Goal: Check status

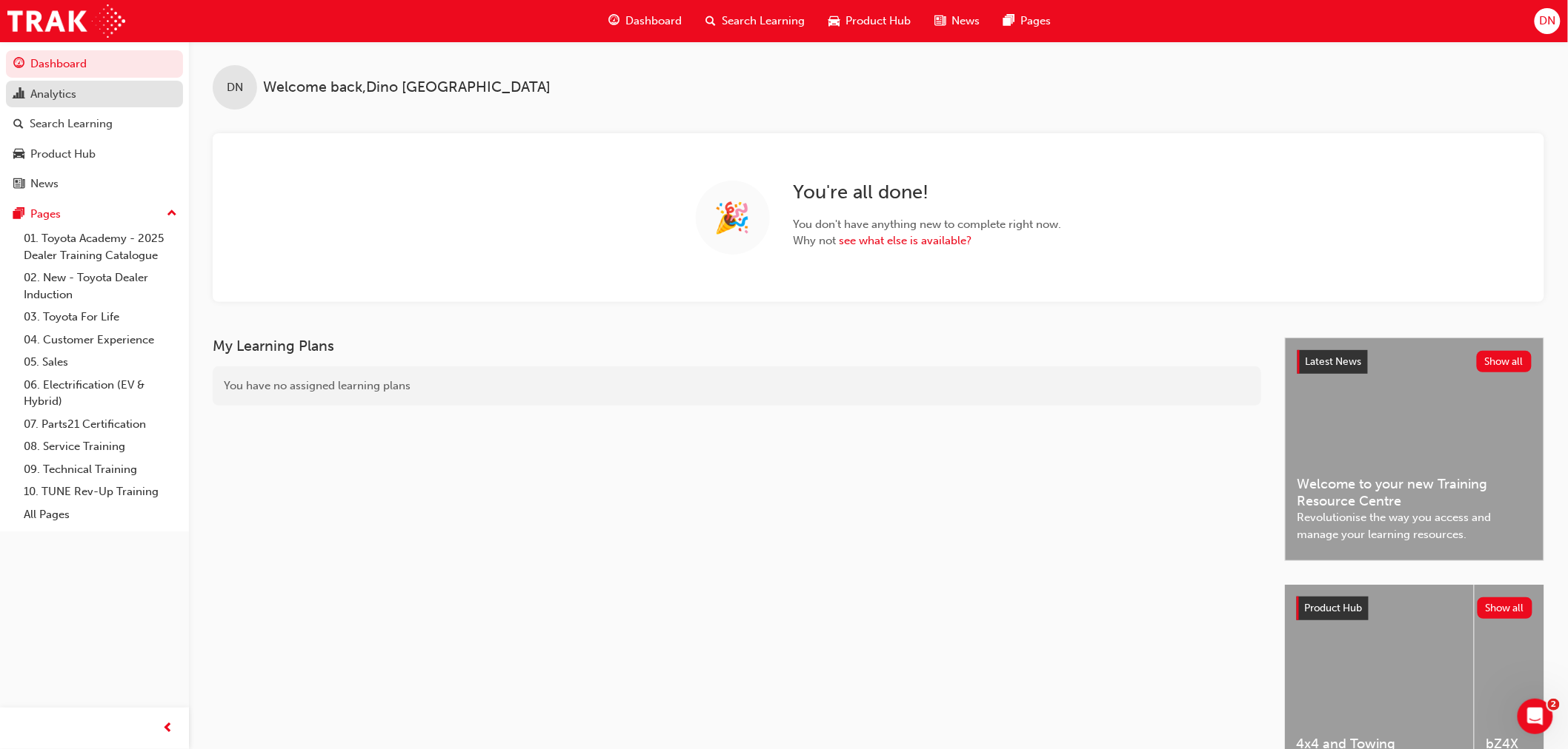
click at [48, 92] on div "Analytics" at bounding box center [53, 94] width 46 height 18
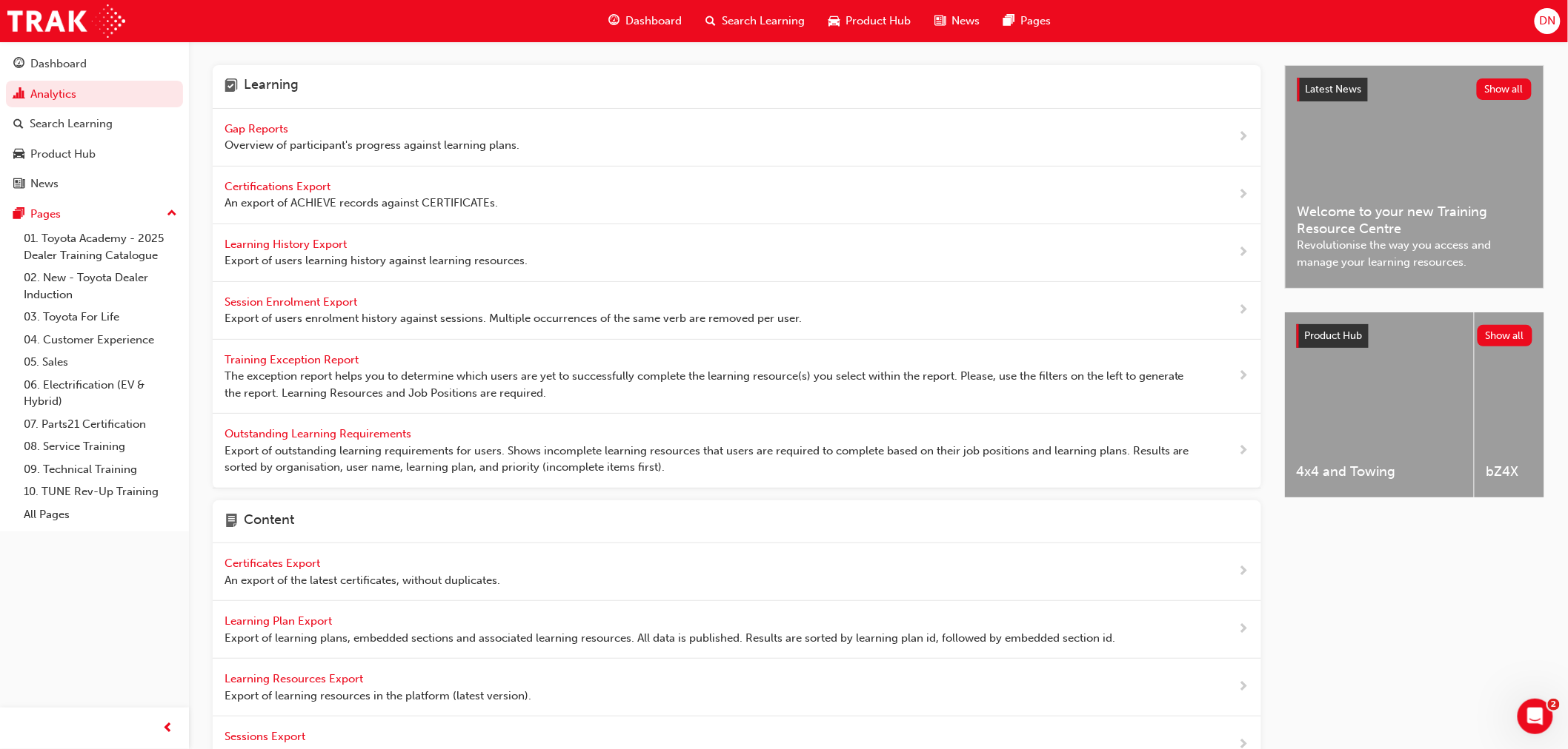
click at [253, 128] on span "Gap Reports" at bounding box center [258, 129] width 67 height 14
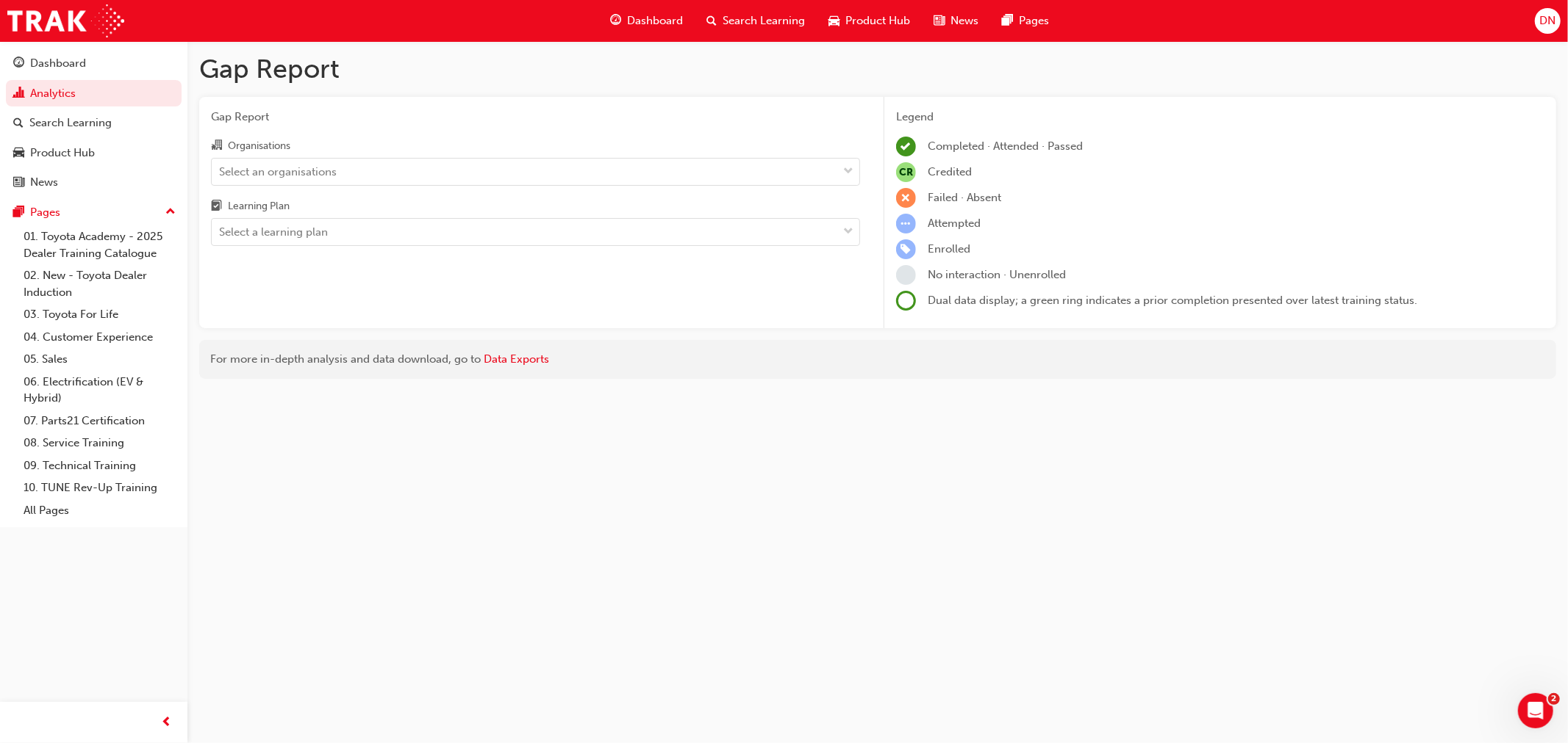
click at [273, 155] on div "Organisations" at bounding box center [535, 148] width 649 height 21
click at [220, 165] on input "Organisations Select an organisations" at bounding box center [220, 171] width 2 height 13
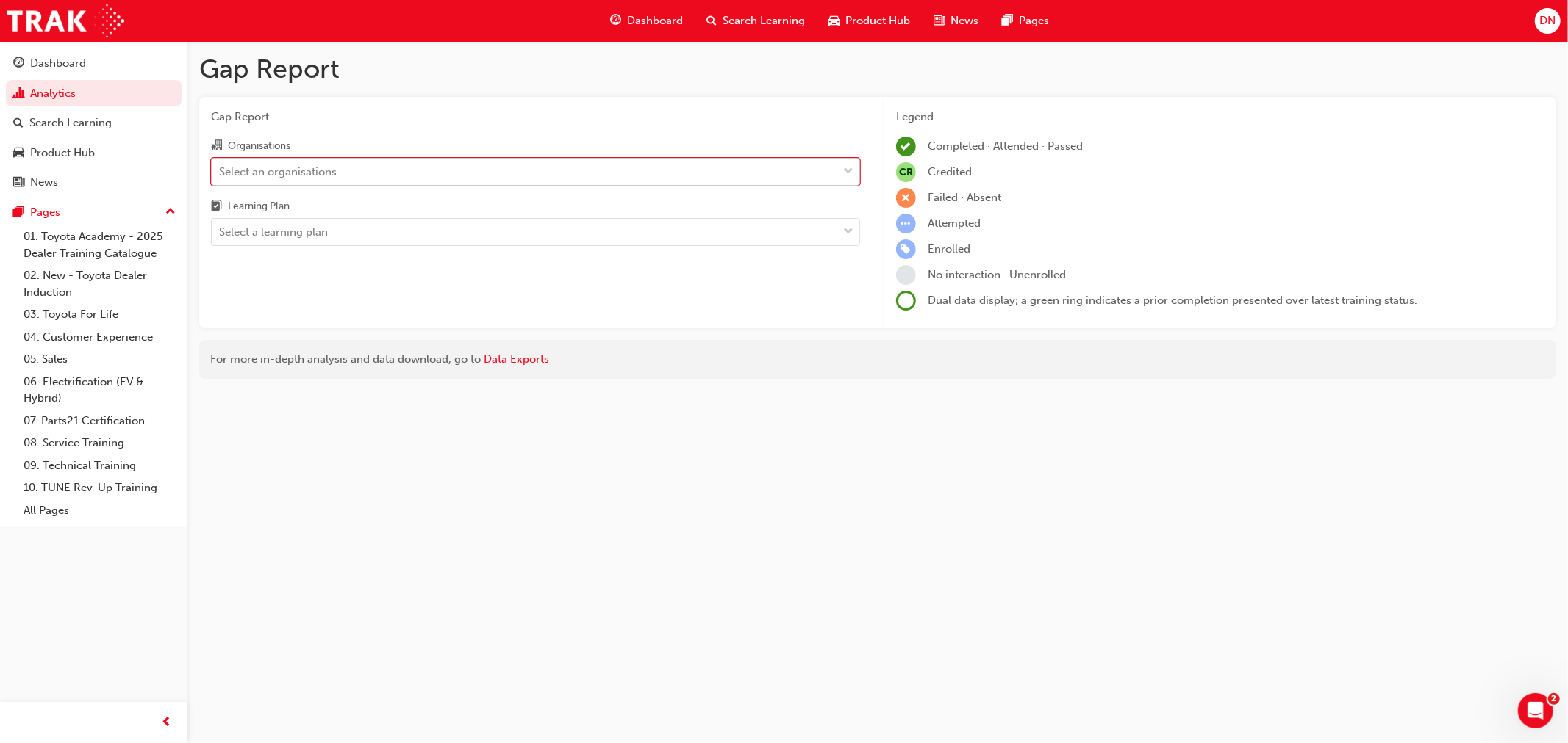
click at [277, 165] on div "Select an organisations" at bounding box center [278, 172] width 118 height 17
click at [220, 165] on input "Organisations 0 results available. Select is focused ,type to refine list, pres…" at bounding box center [220, 171] width 2 height 13
type input "[PERSON_NAME]"
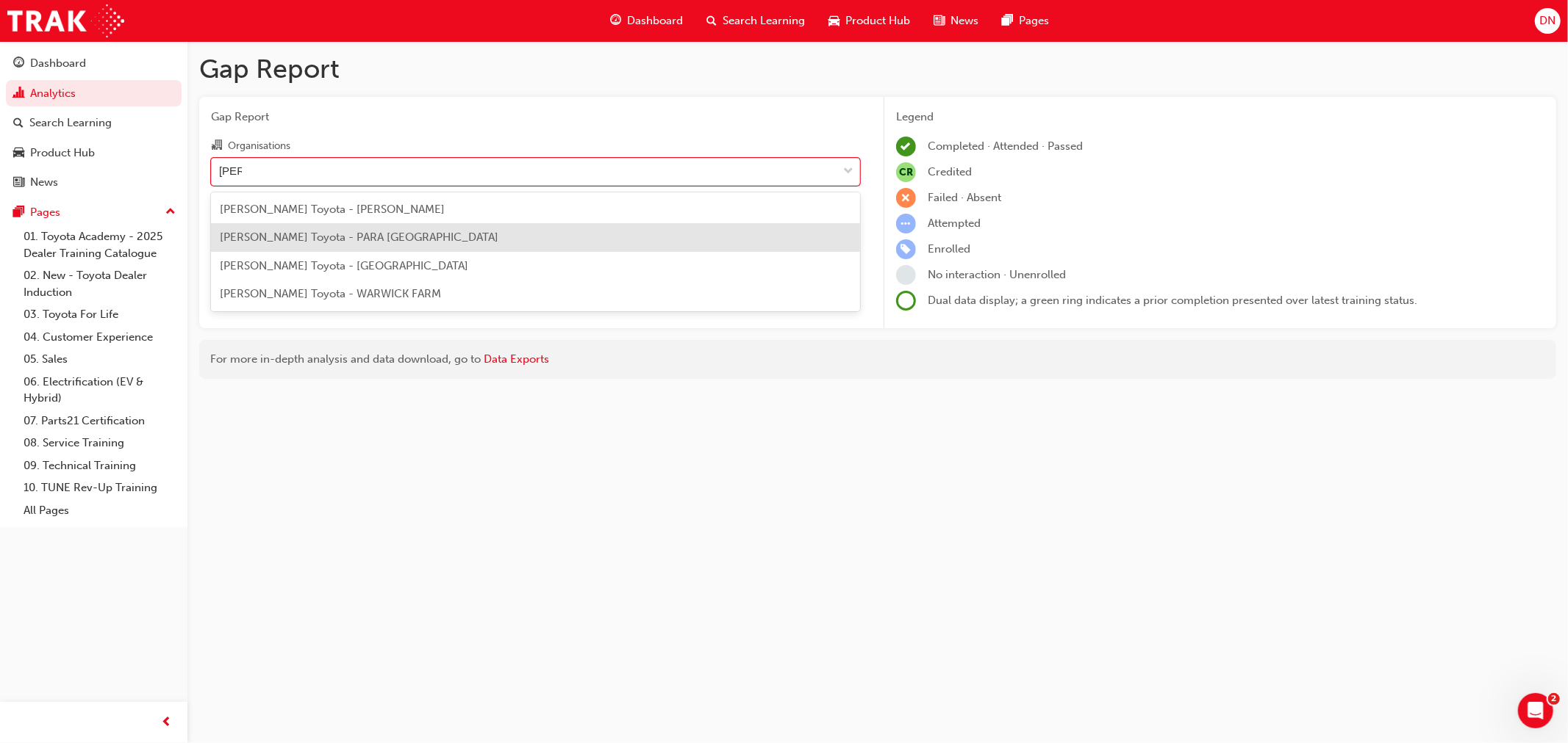
click at [319, 231] on span "[PERSON_NAME] Toyota - PARA [GEOGRAPHIC_DATA]" at bounding box center [359, 237] width 278 height 14
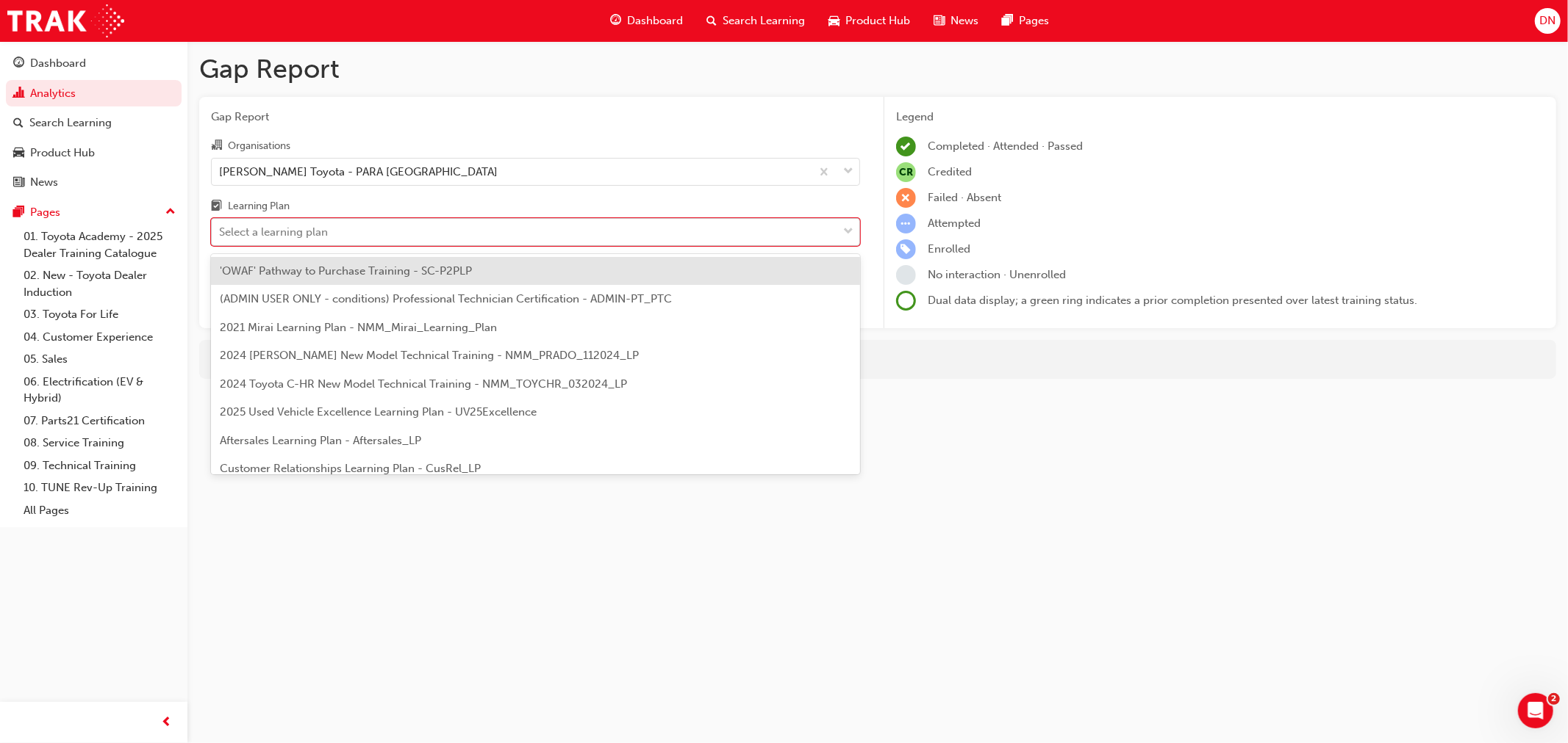
click at [319, 231] on div "Select a learning plan" at bounding box center [273, 233] width 109 height 17
click at [220, 231] on input "Learning Plan option 'OWAF' Pathway to Purchase Training - SC-P2PLP focused, 1 …" at bounding box center [220, 232] width 2 height 13
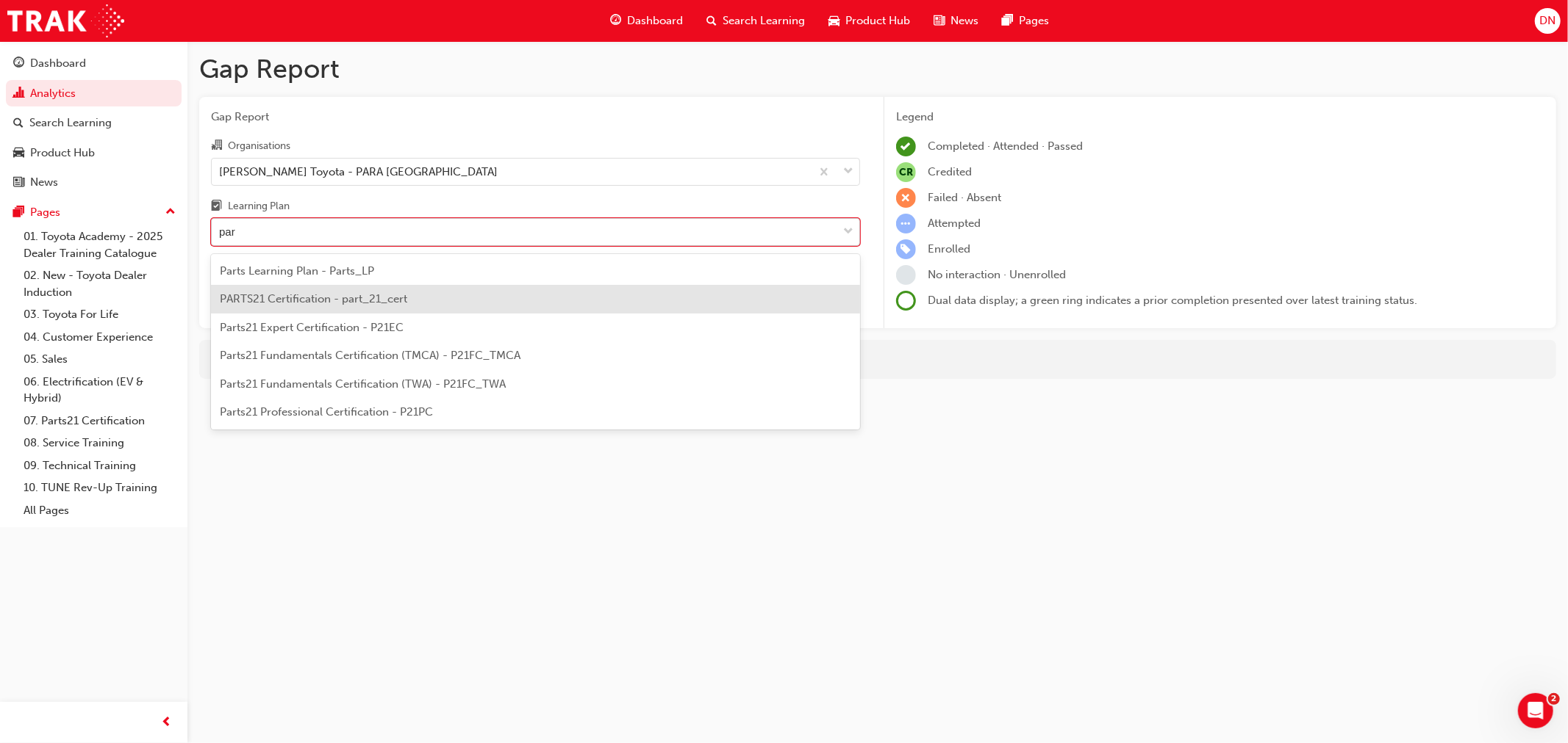
type input "par"
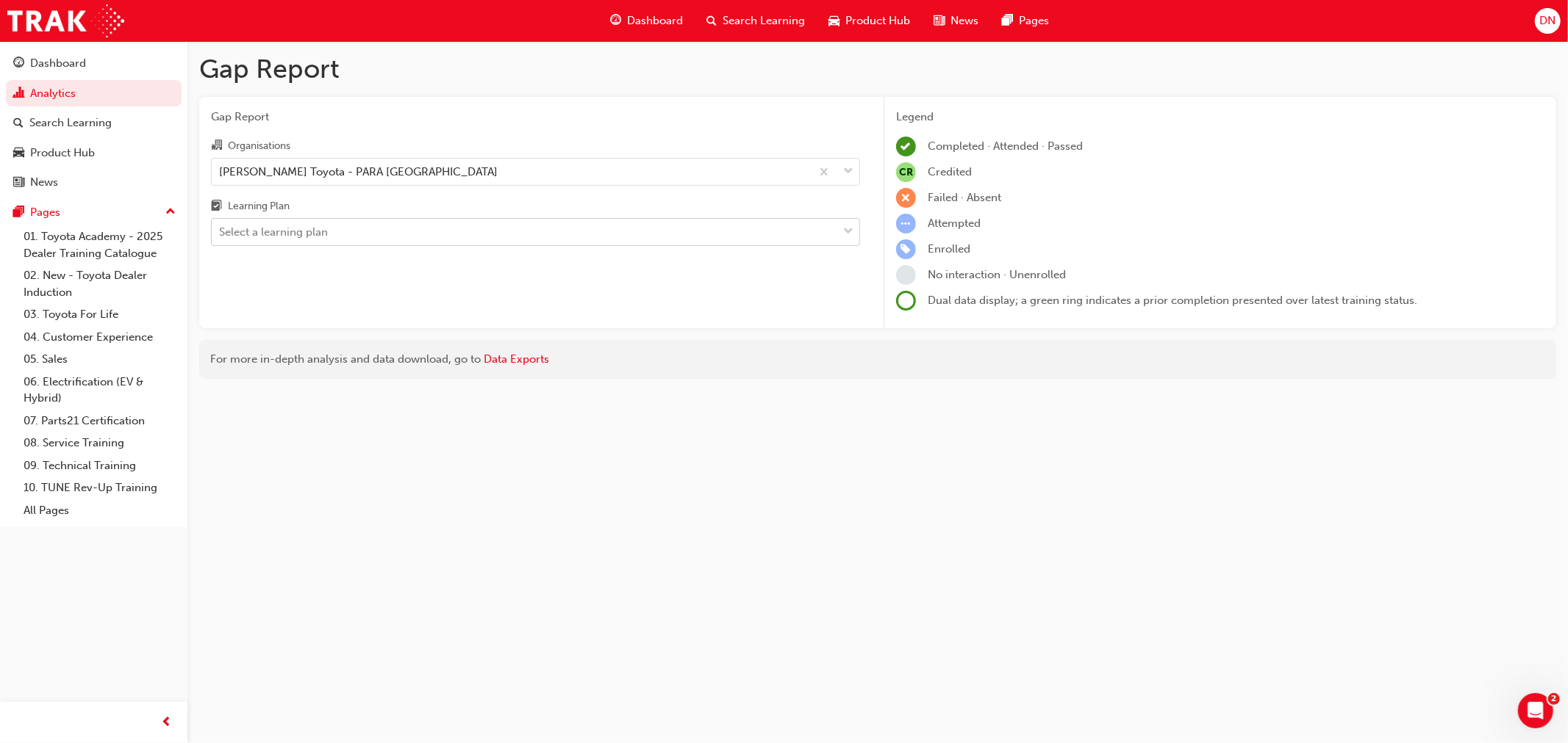
drag, startPoint x: 240, startPoint y: 283, endPoint x: 266, endPoint y: 235, distance: 54.6
click at [240, 283] on div "Gap Report Organisations [PERSON_NAME] Toyota - PARA HILLS WEST Learning Plan S…" at bounding box center [535, 212] width 672 height 233
click at [284, 216] on div "Learning Plan" at bounding box center [249, 206] width 78 height 18
click at [220, 226] on input "Learning Plan Select a learning plan" at bounding box center [220, 232] width 2 height 13
click at [291, 226] on div "Select a learning plan" at bounding box center [273, 233] width 109 height 17
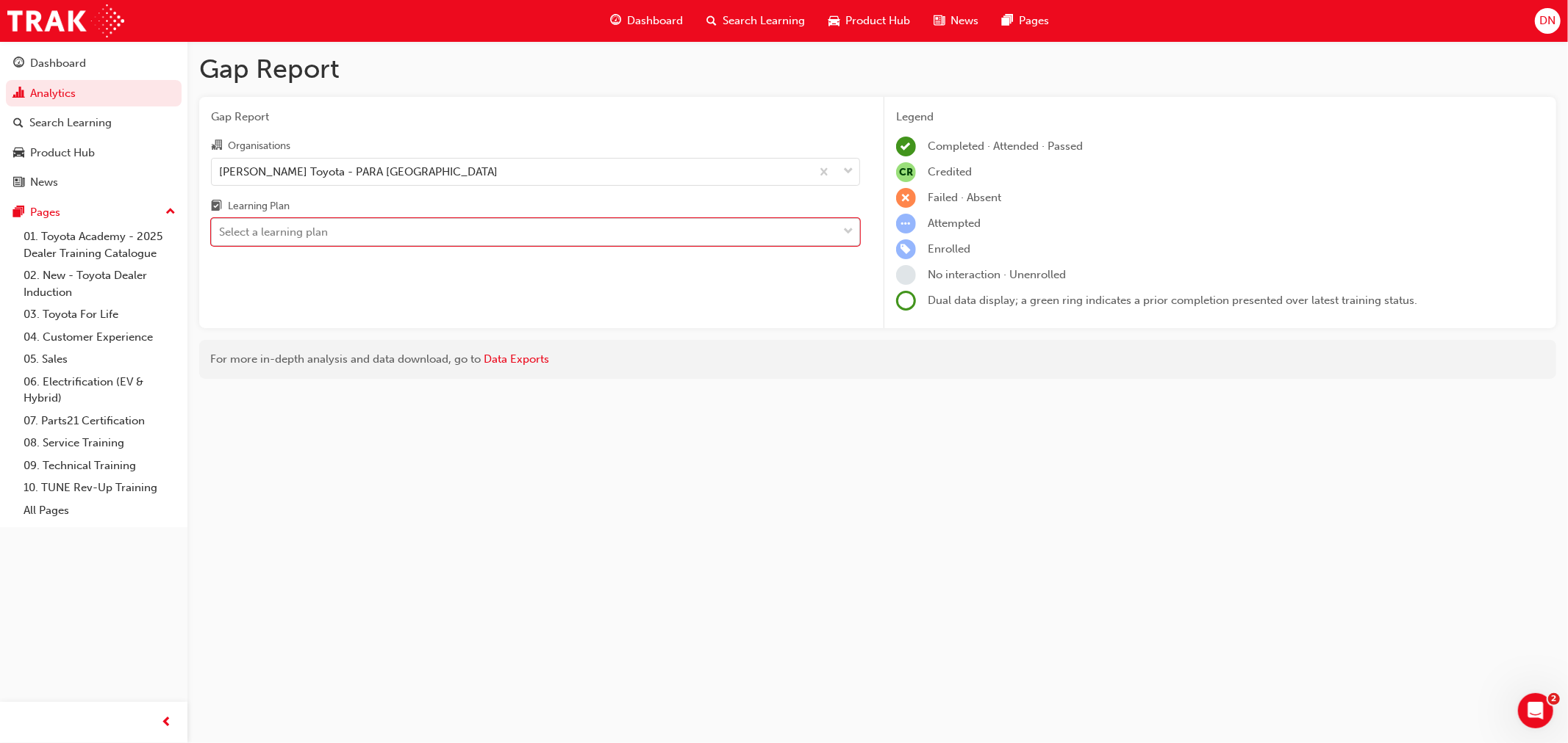
click at [220, 226] on input "Learning Plan 0 results available. Select is focused ,type to refine list, pres…" at bounding box center [220, 232] width 2 height 13
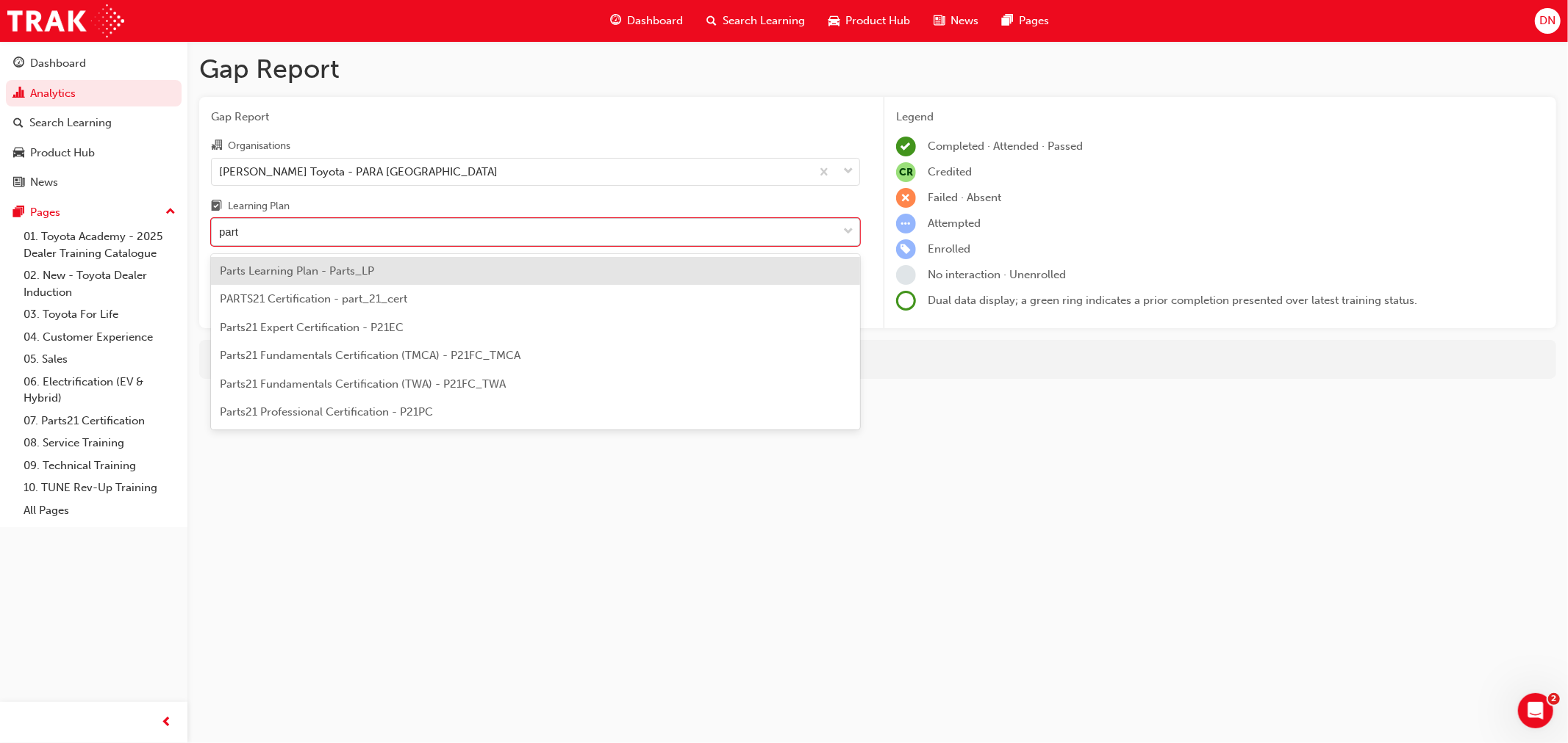
type input "parts"
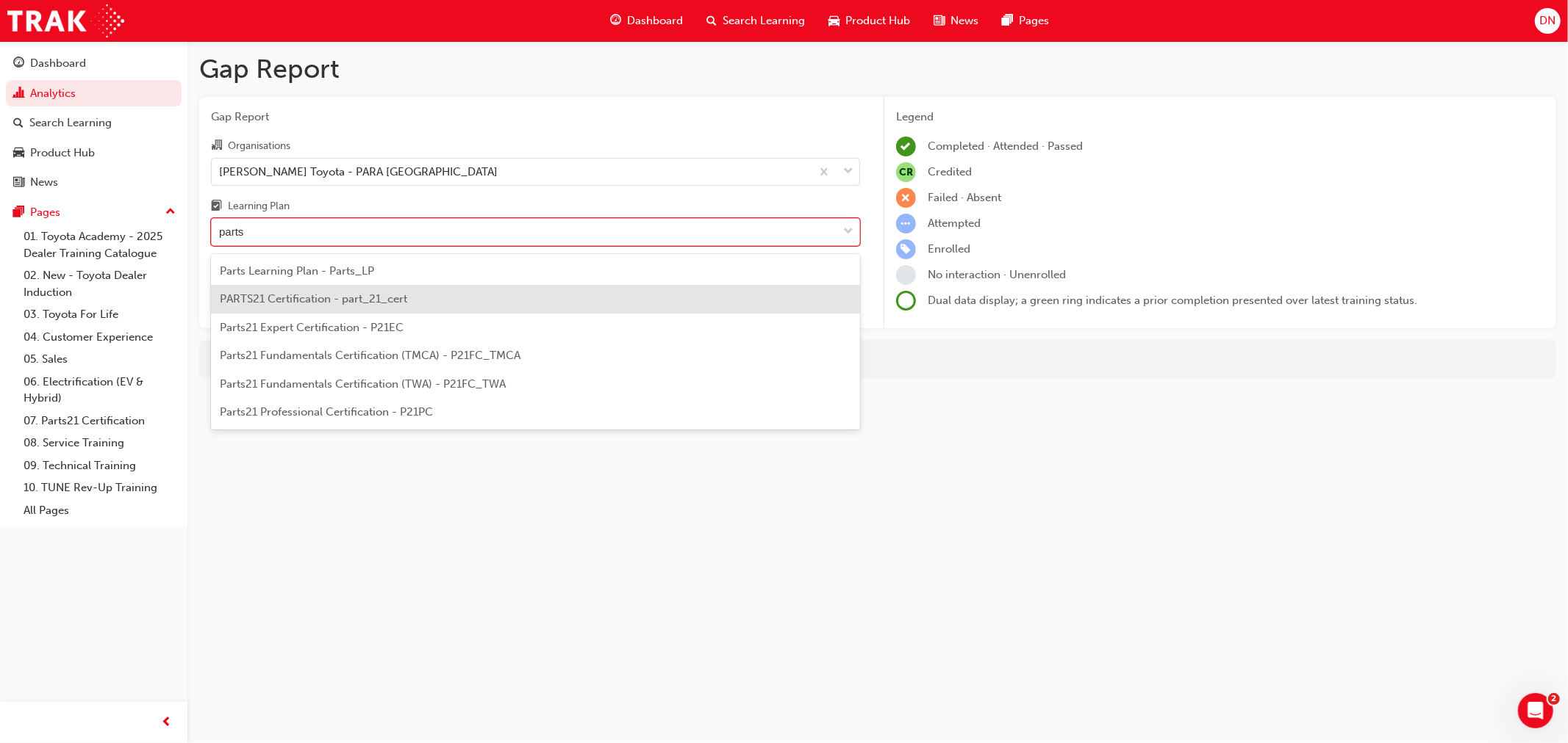
click at [334, 309] on div "PARTS21 Certification - part_21_cert" at bounding box center [535, 299] width 649 height 29
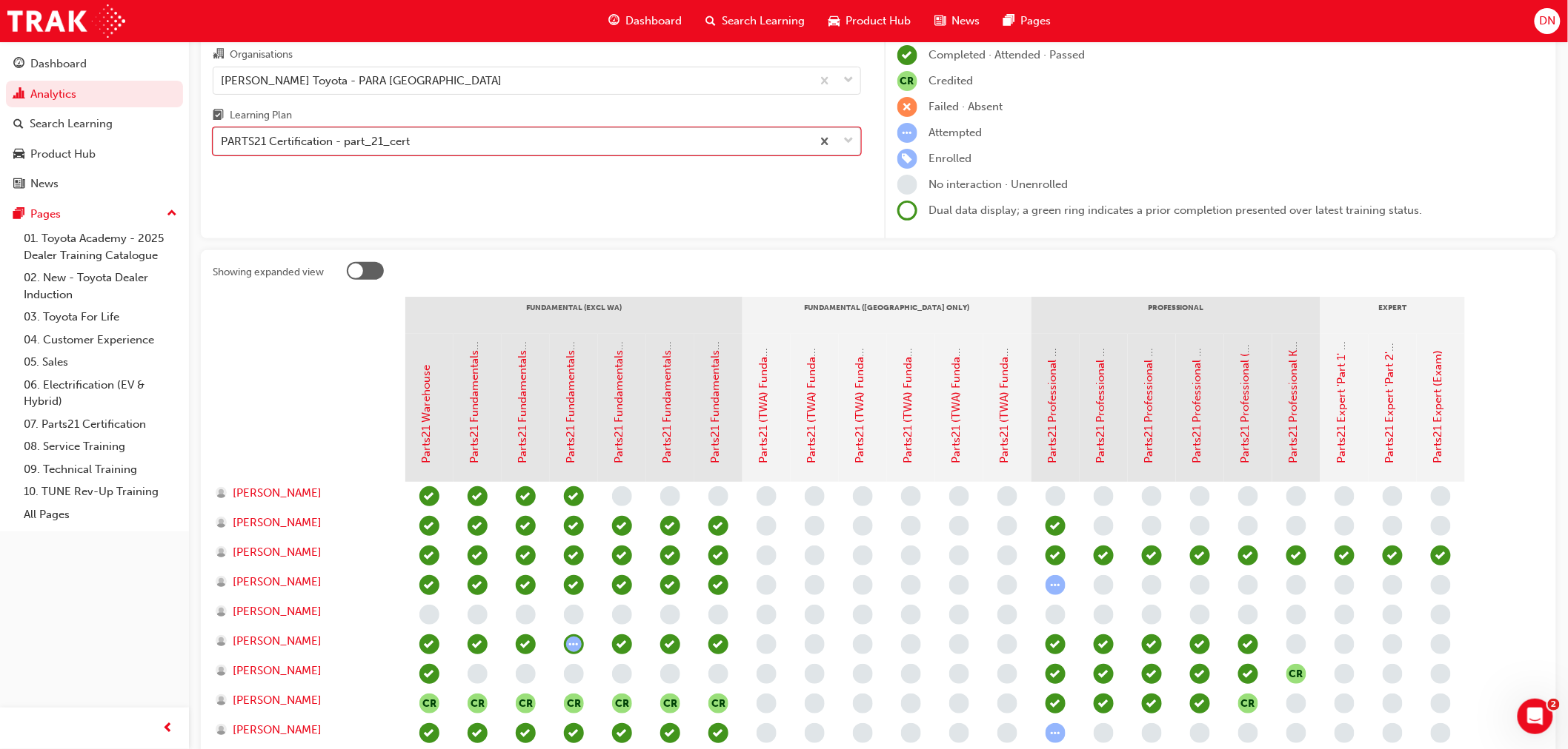
scroll to position [164, 0]
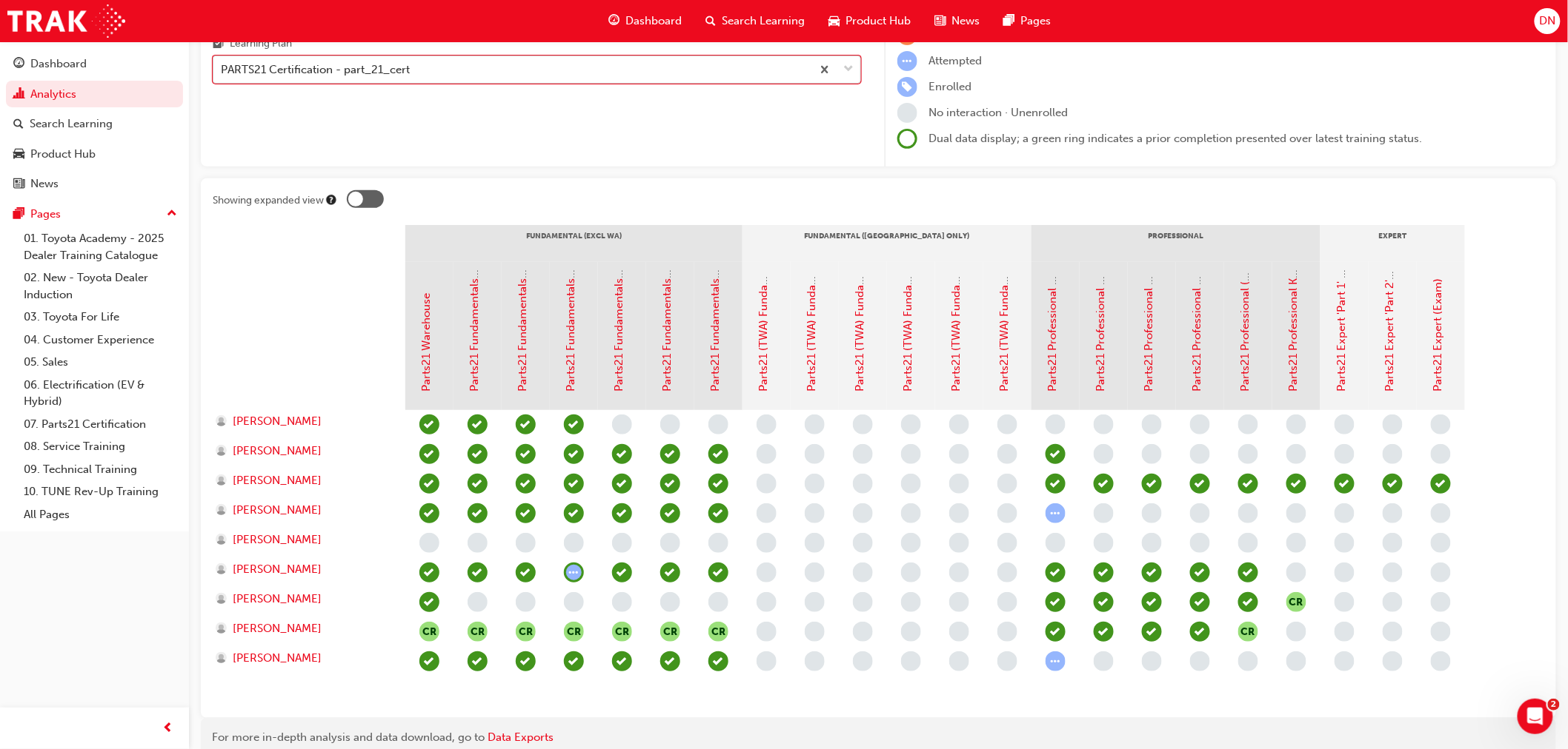
click at [372, 206] on div at bounding box center [365, 199] width 37 height 18
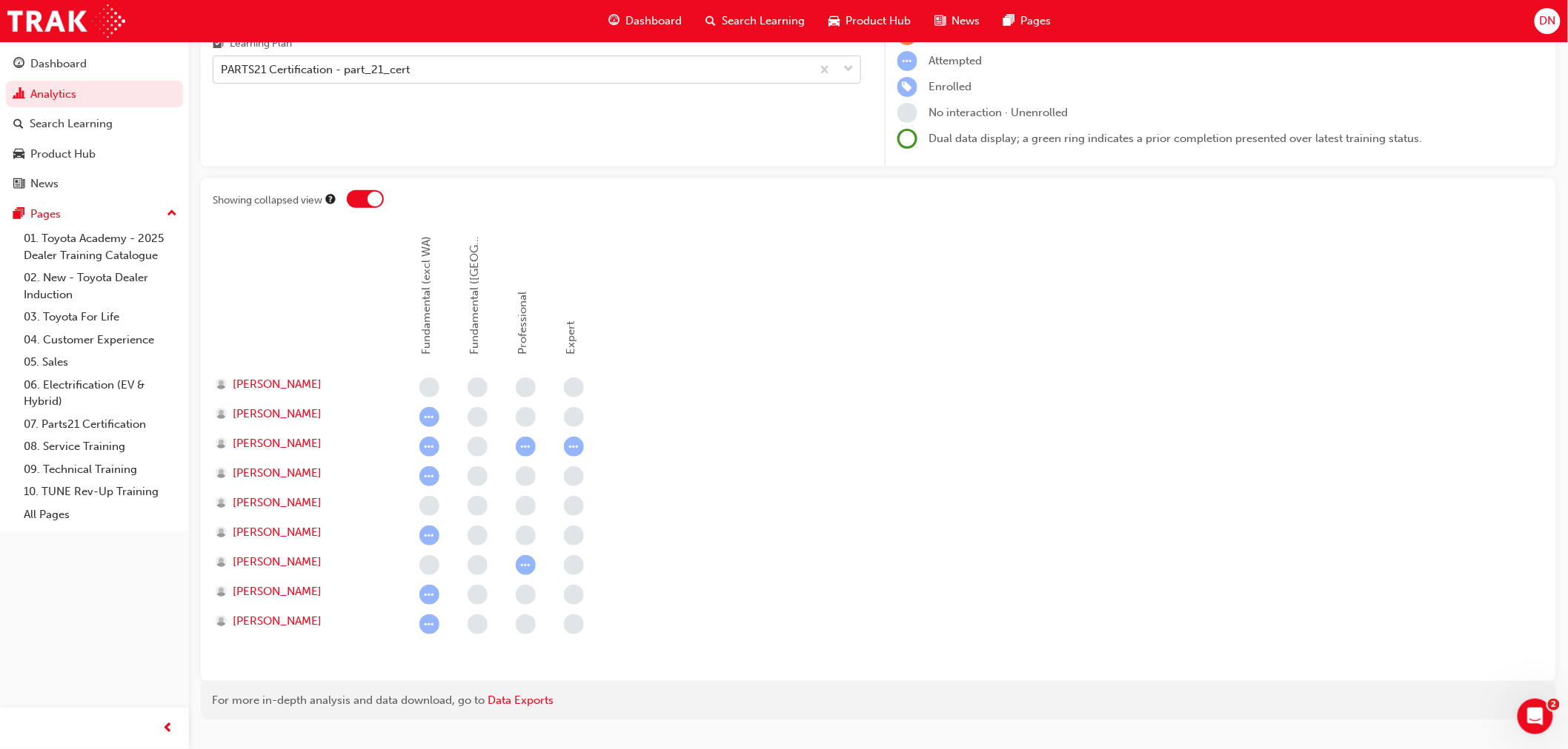
click at [374, 195] on div at bounding box center [375, 198] width 15 height 15
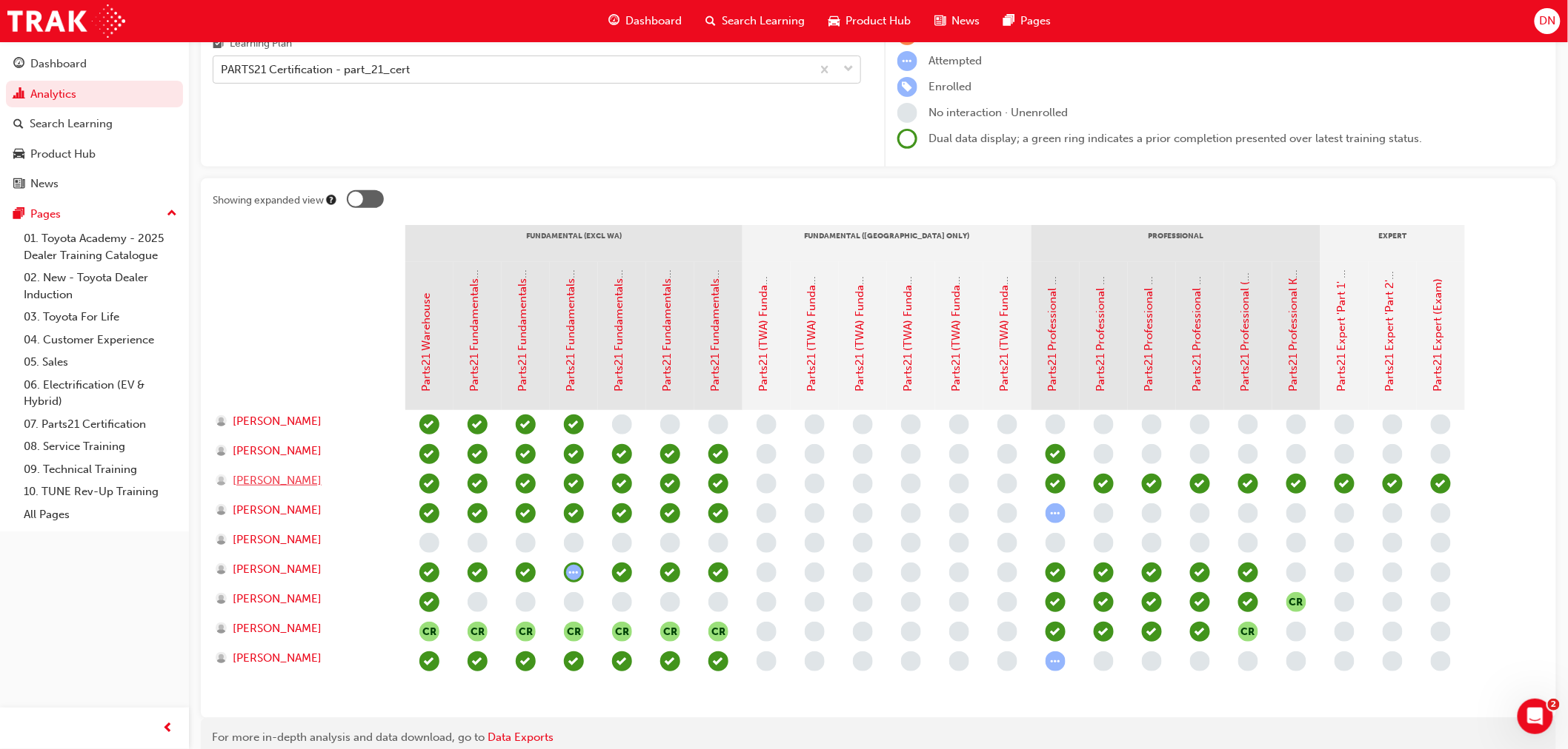
click at [279, 476] on span "[PERSON_NAME]" at bounding box center [276, 482] width 89 height 18
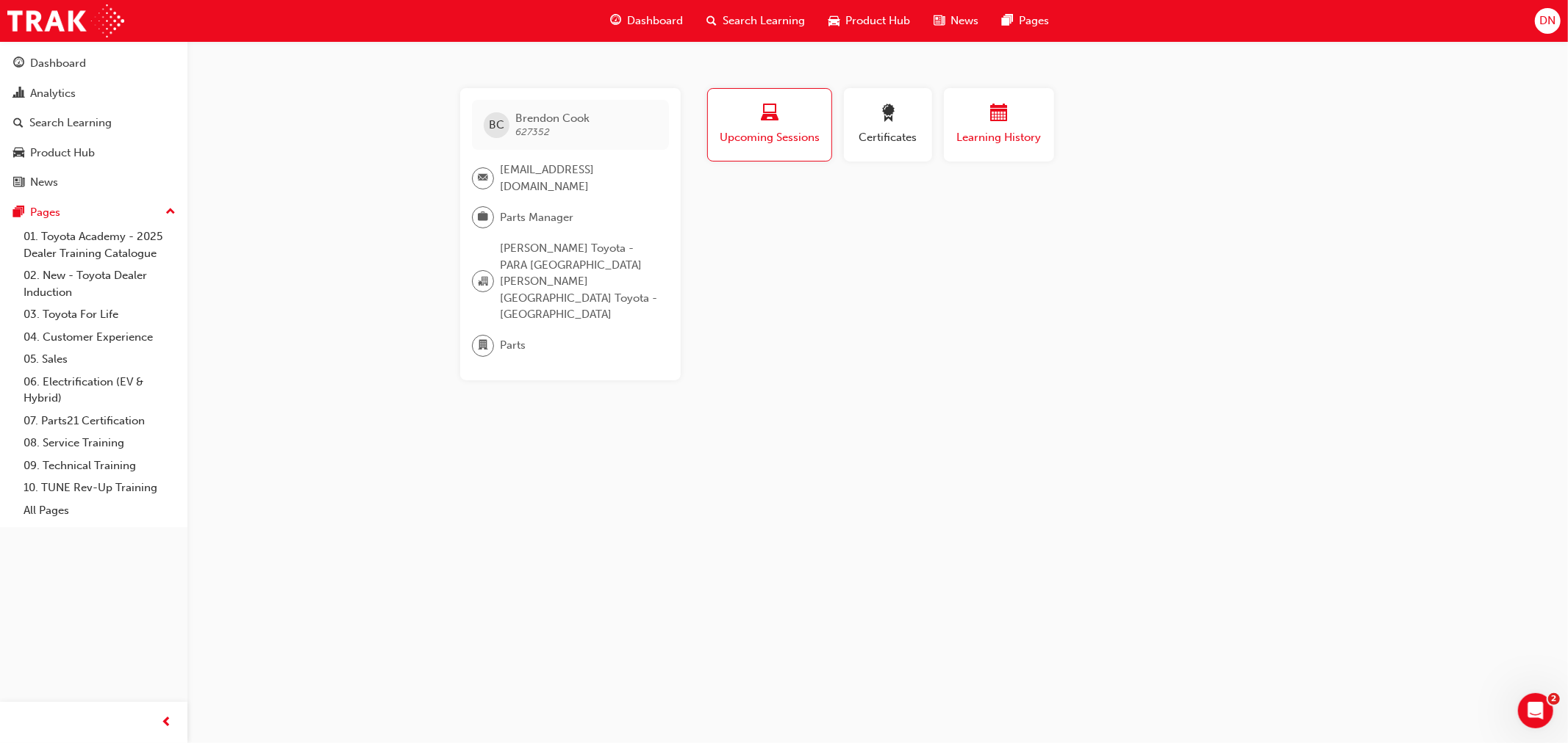
click at [968, 134] on span "Learning History" at bounding box center [998, 138] width 88 height 17
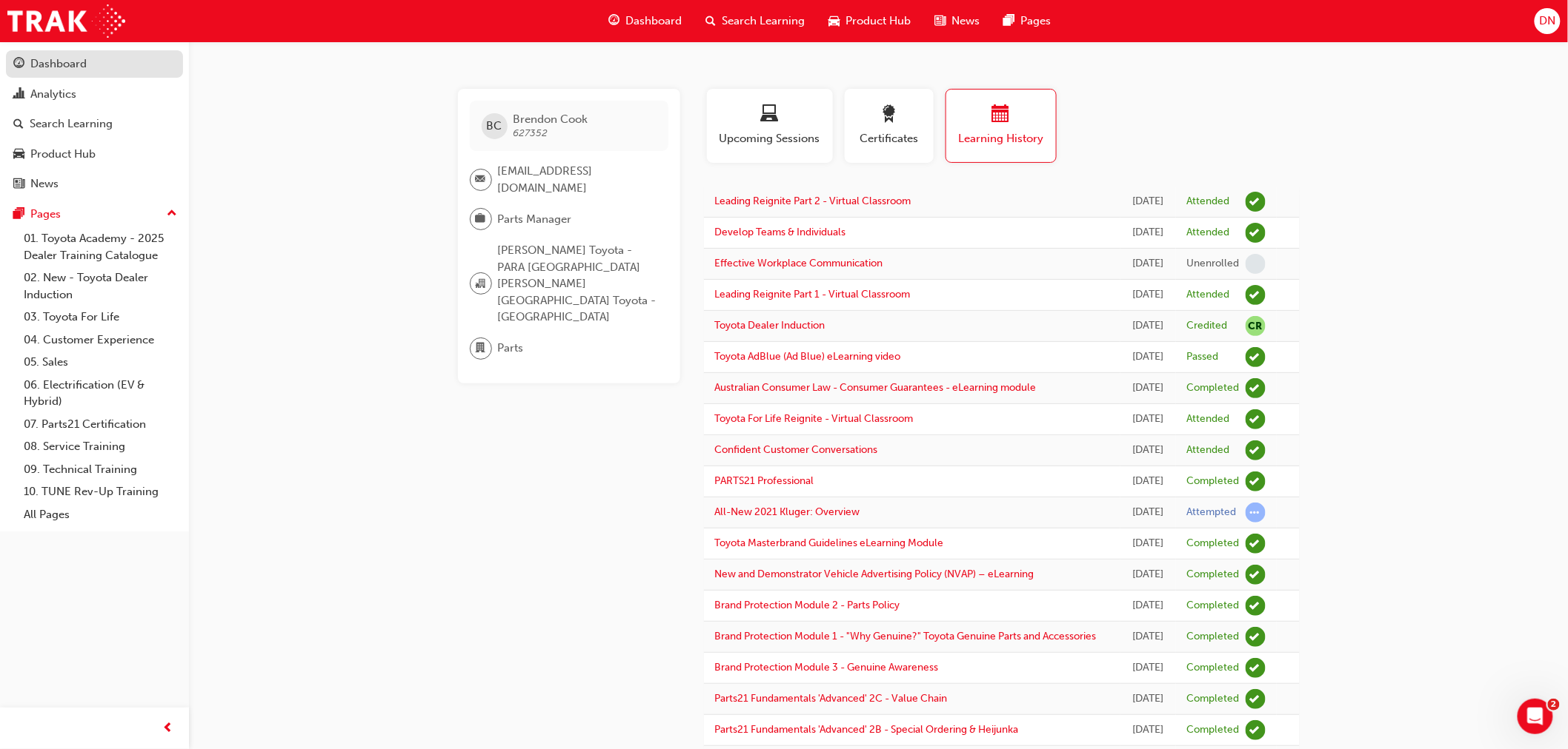
drag, startPoint x: 63, startPoint y: 65, endPoint x: 85, endPoint y: 57, distance: 23.4
click at [63, 65] on div "Dashboard" at bounding box center [58, 64] width 56 height 18
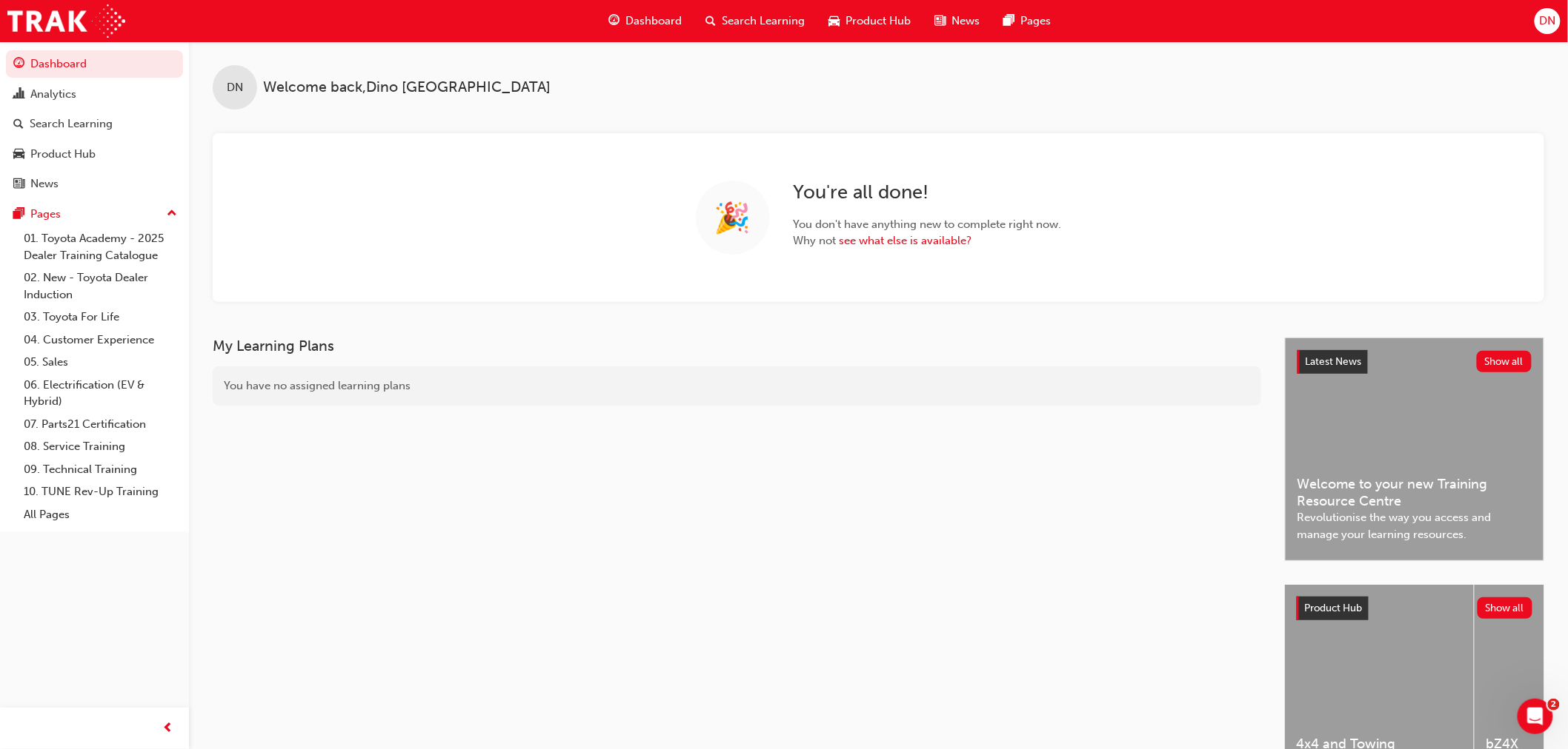
click at [99, 78] on link "Dashboard" at bounding box center [94, 64] width 177 height 27
click at [97, 98] on div "Analytics" at bounding box center [94, 94] width 163 height 18
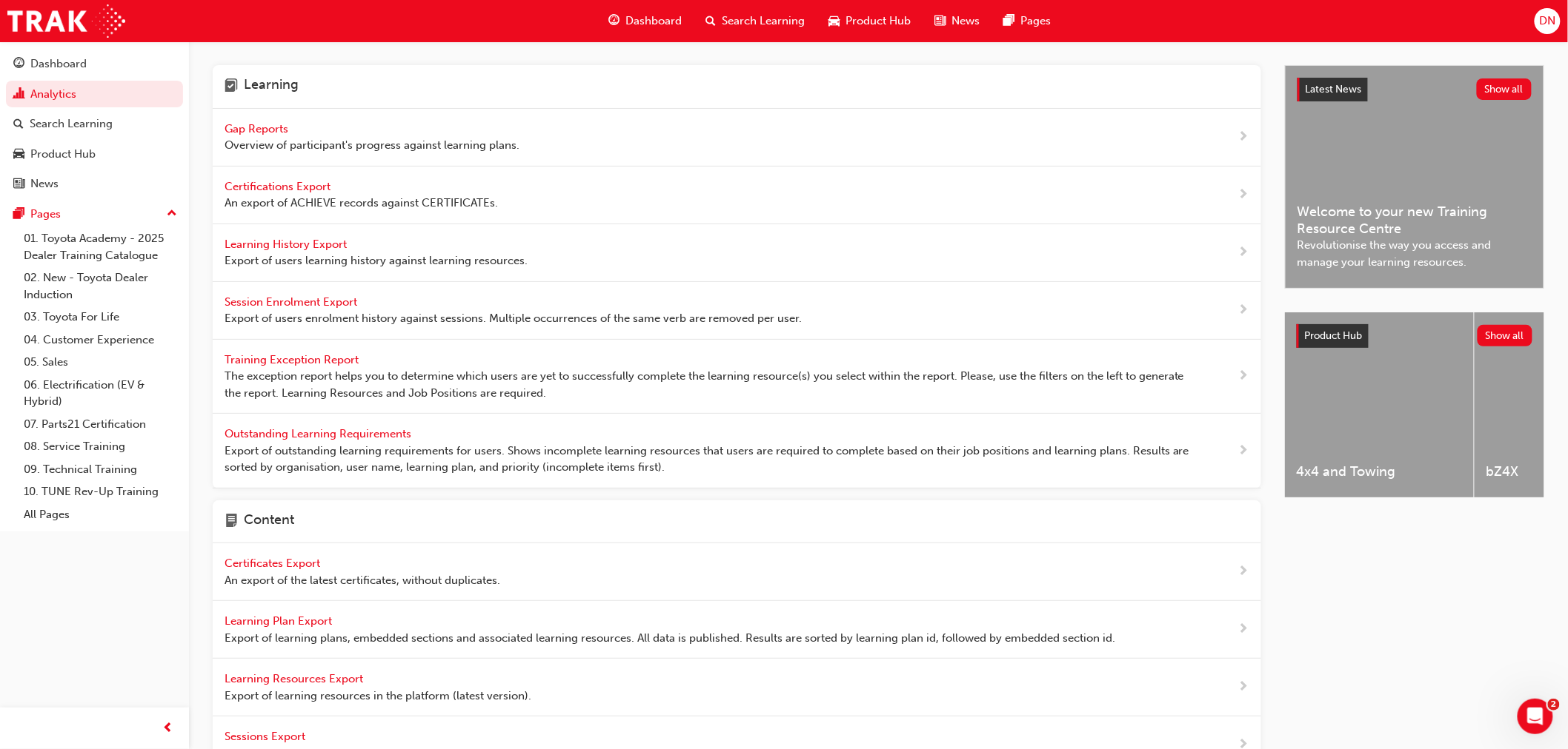
click at [273, 123] on span "Gap Reports" at bounding box center [258, 129] width 67 height 14
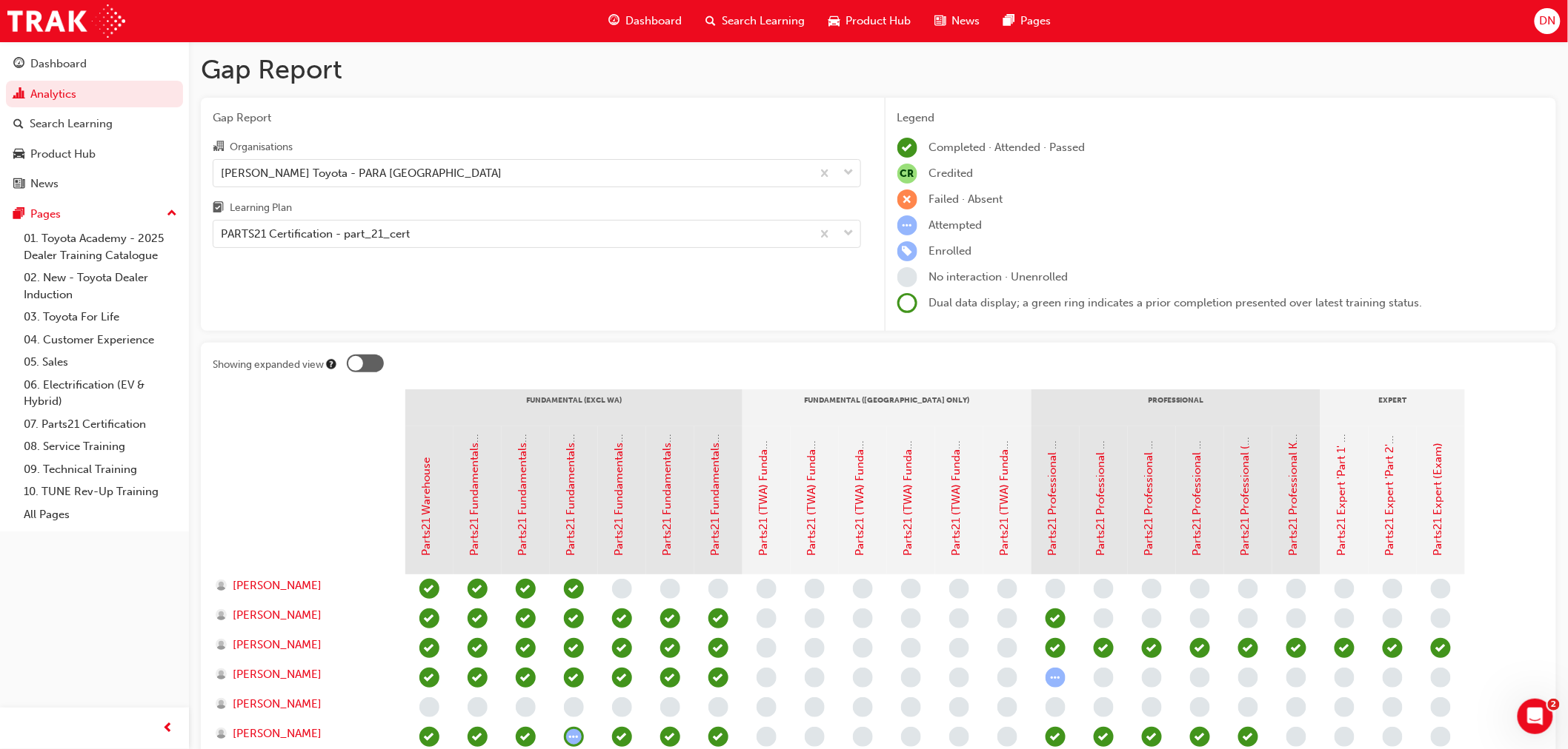
click at [397, 269] on div "Gap Report Organisations [PERSON_NAME] Toyota - PARA HILLS WEST Learning Plan P…" at bounding box center [536, 214] width 672 height 234
click at [699, 323] on div "Gap Report Organisations [PERSON_NAME] Toyota - PARA HILLS WEST Learning Plan P…" at bounding box center [536, 214] width 672 height 234
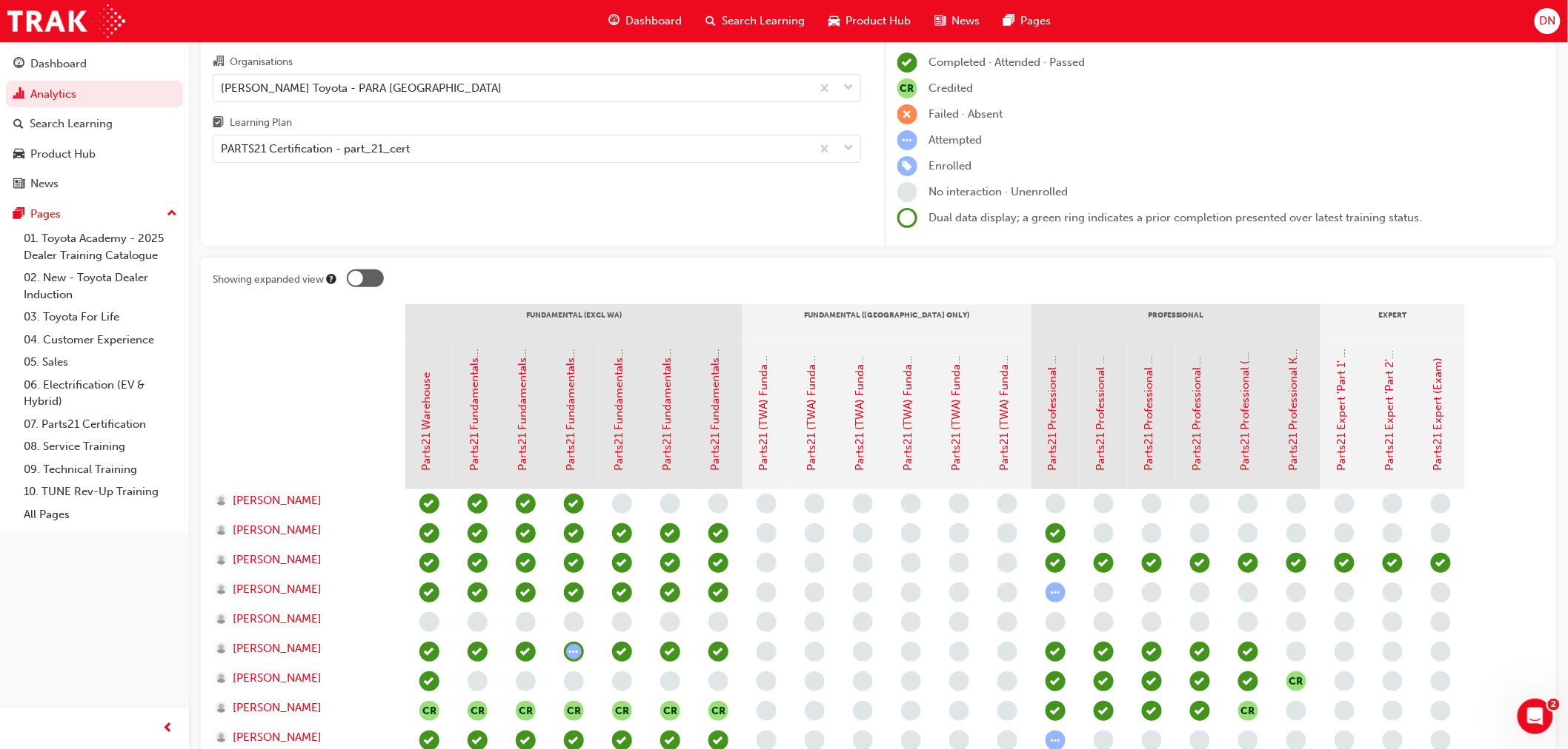
scroll to position [164, 0]
